Goal: Information Seeking & Learning: Find specific page/section

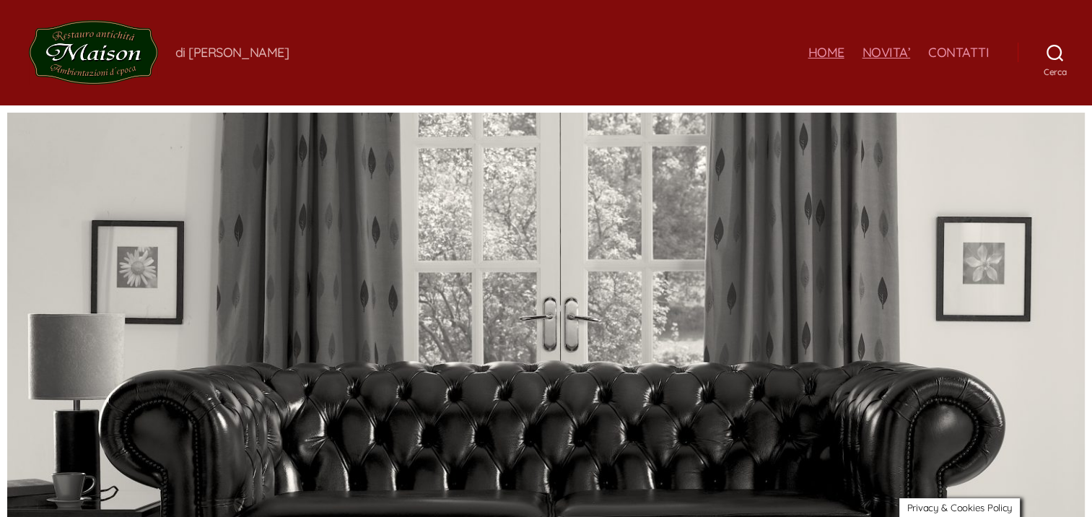
click at [888, 51] on link "NOVITA’" at bounding box center [886, 53] width 48 height 16
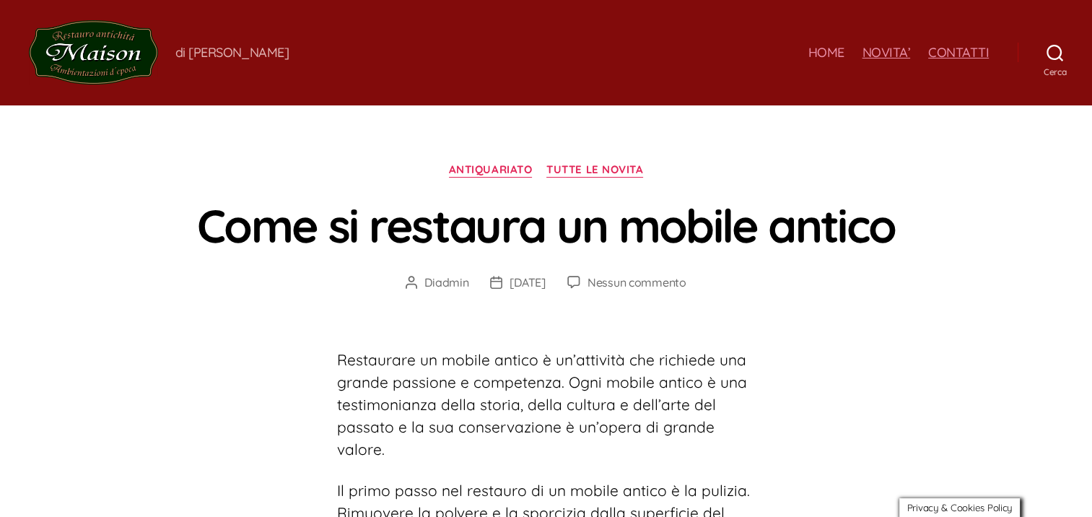
click at [950, 55] on link "CONTATTI" at bounding box center [958, 53] width 61 height 16
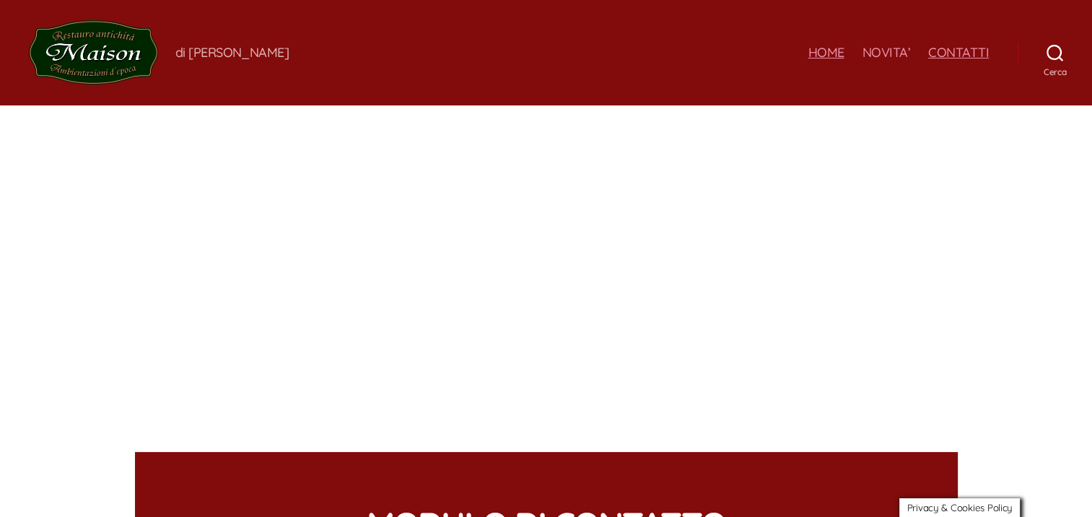
click at [835, 52] on link "HOME" at bounding box center [825, 53] width 36 height 16
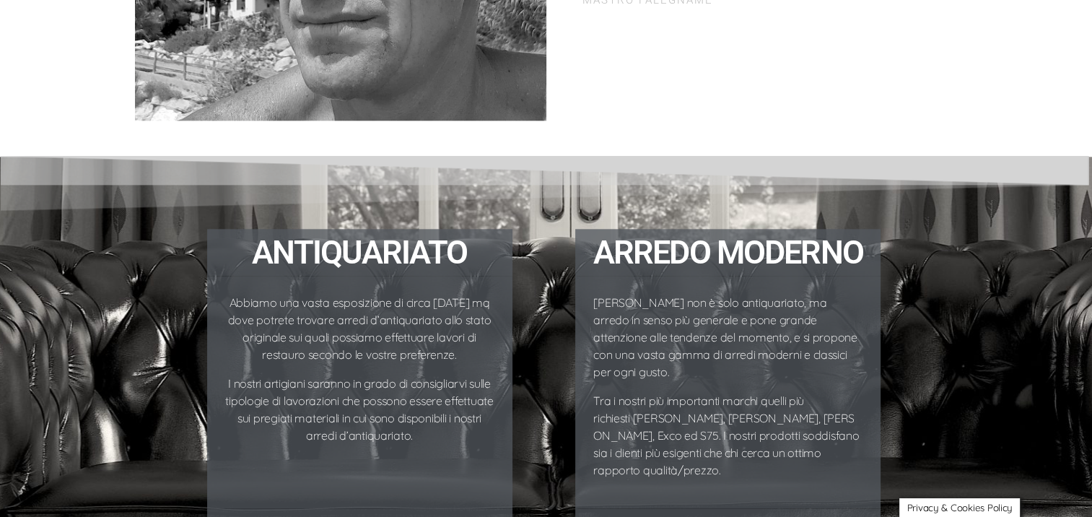
scroll to position [1804, 0]
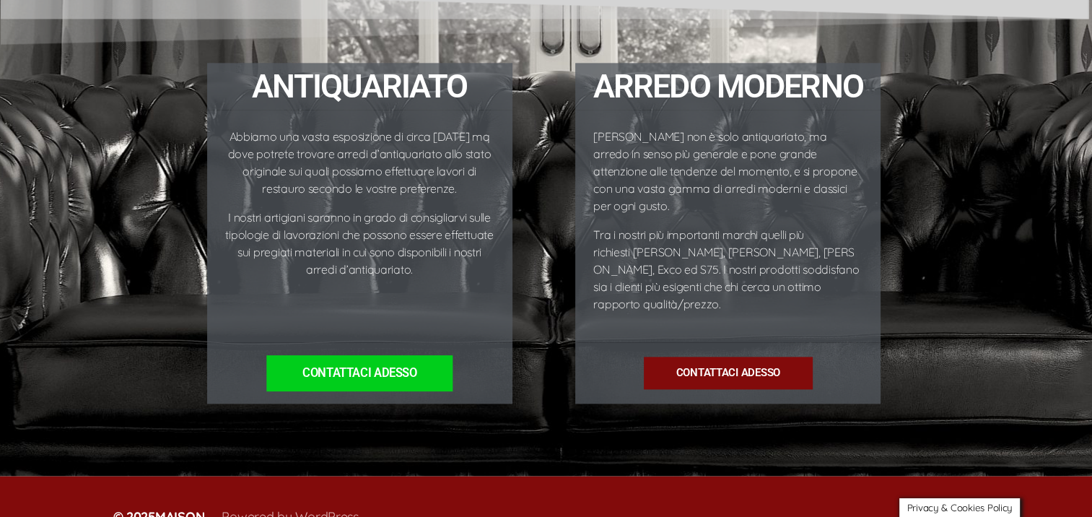
click at [401, 367] on span "Contattaci ADESSO" at bounding box center [359, 373] width 115 height 12
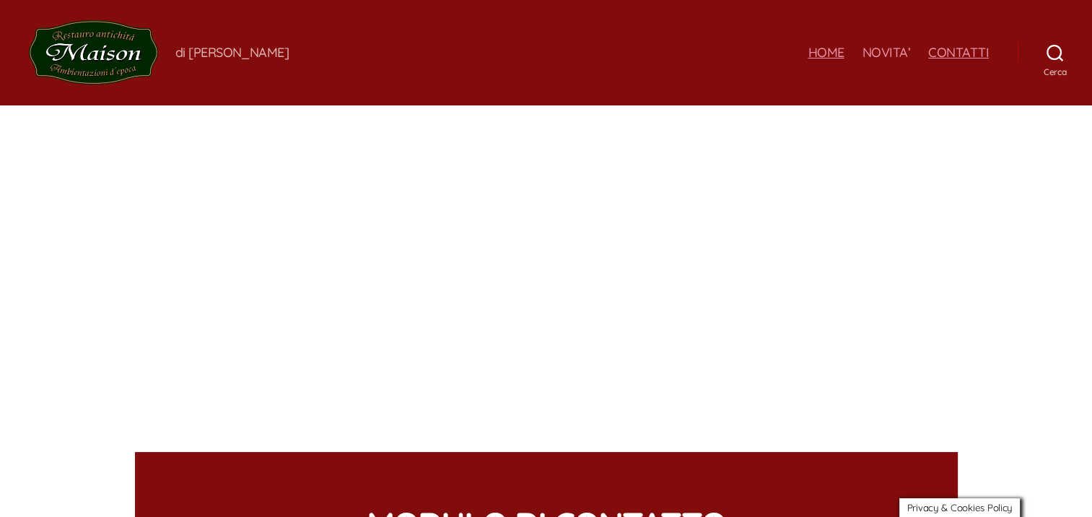
click at [839, 55] on link "HOME" at bounding box center [825, 53] width 36 height 16
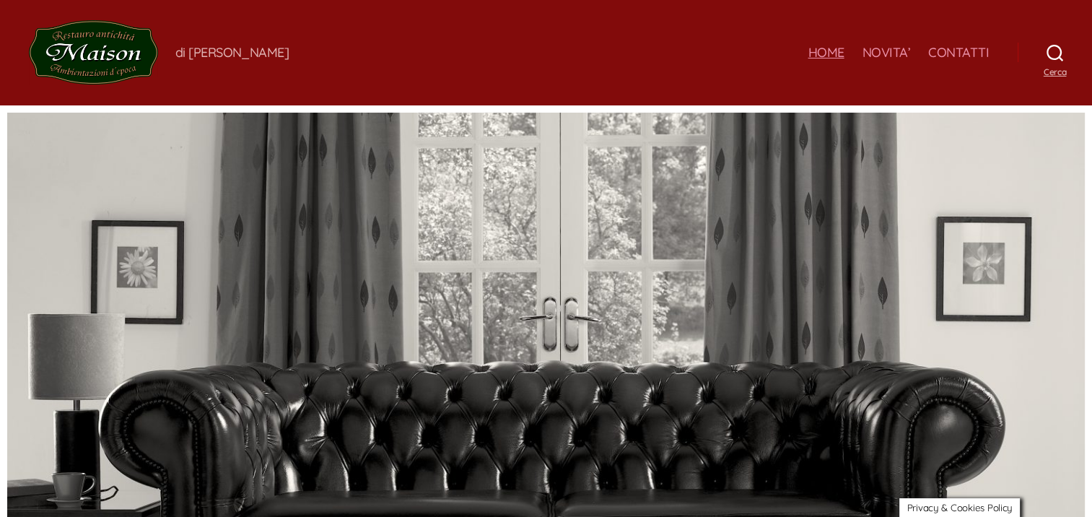
click at [1051, 59] on icon at bounding box center [1054, 53] width 17 height 17
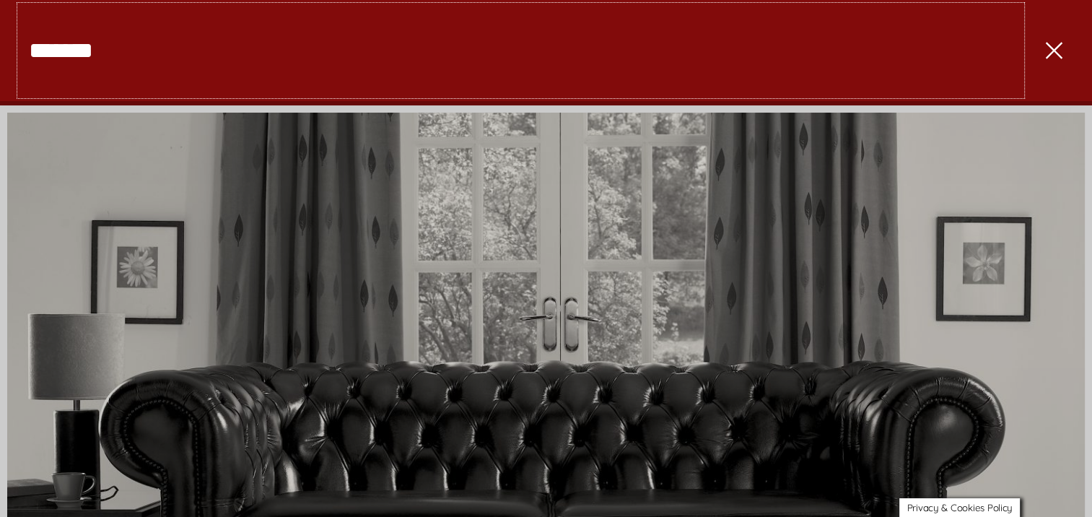
click at [598, 40] on input "Cerca:" at bounding box center [520, 50] width 1012 height 101
type input "******"
